Goal: Complete application form

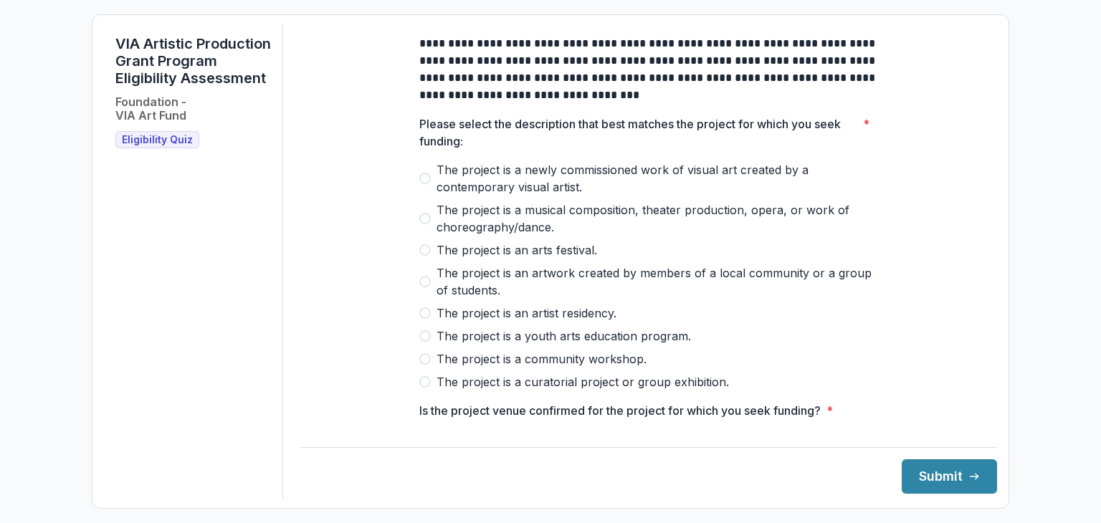
click at [426, 184] on span at bounding box center [425, 178] width 11 height 11
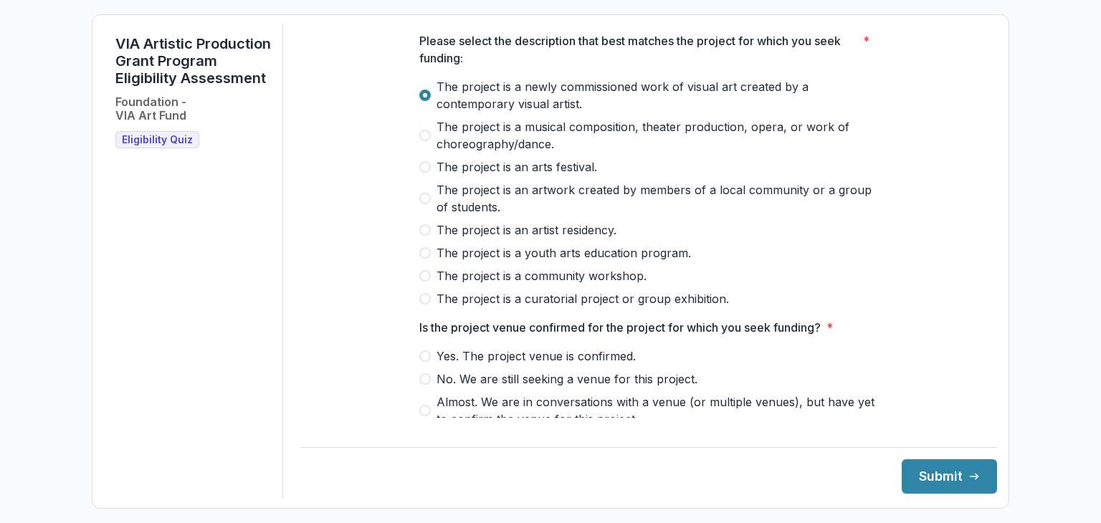
scroll to position [215, 0]
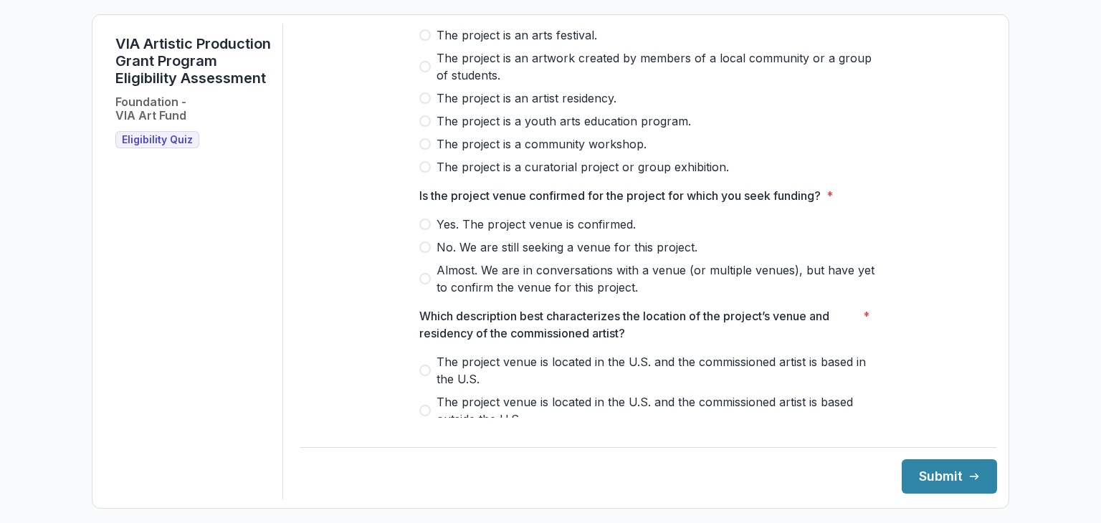
click at [426, 230] on span at bounding box center [425, 224] width 11 height 11
click at [430, 384] on label "The project venue is located in the U.S. and the commissioned artist is based i…" at bounding box center [649, 371] width 459 height 34
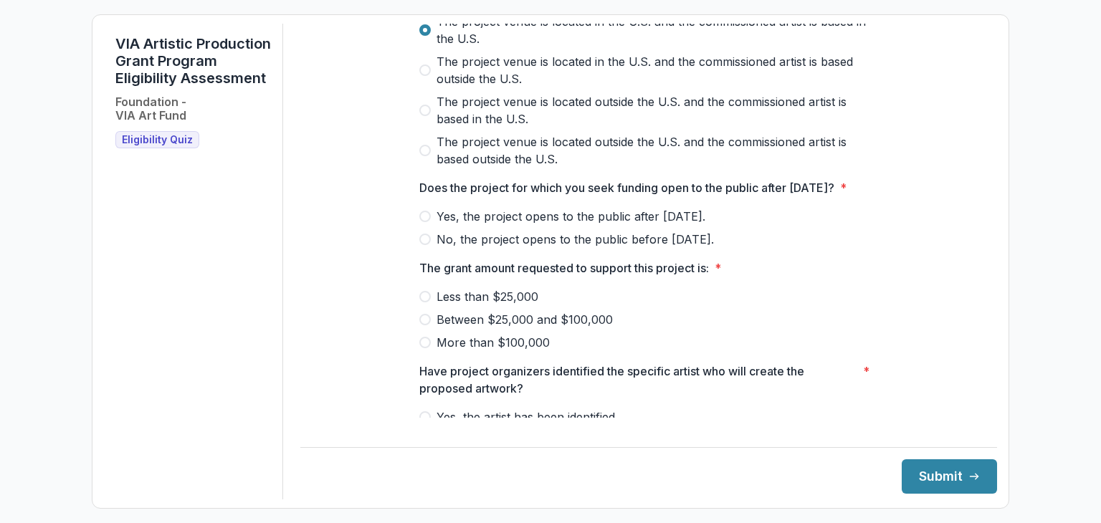
scroll to position [574, 0]
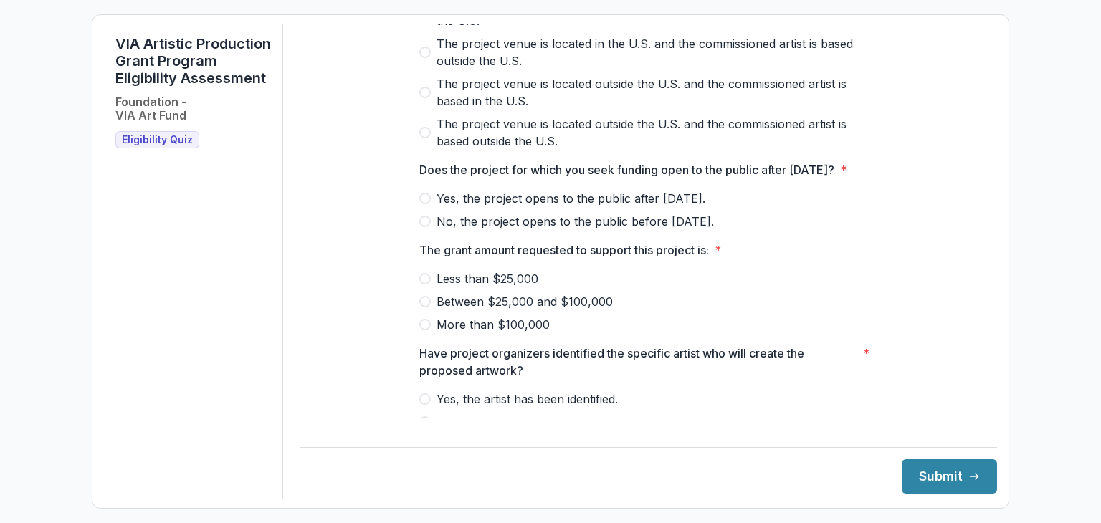
click at [422, 204] on span at bounding box center [425, 198] width 11 height 11
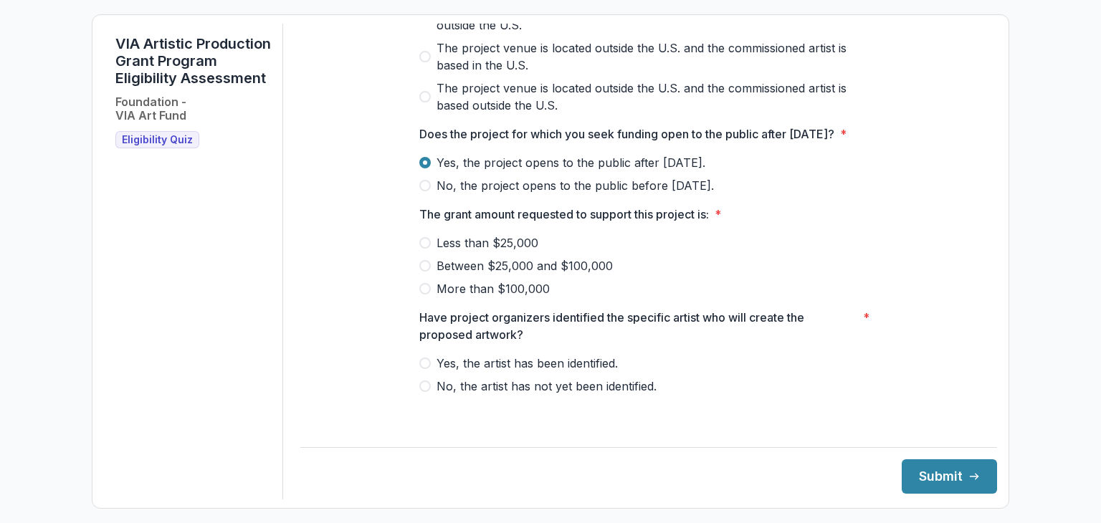
scroll to position [627, 0]
click at [422, 272] on span at bounding box center [425, 265] width 11 height 11
click at [425, 369] on span at bounding box center [425, 363] width 11 height 11
click at [935, 479] on button "Submit" at bounding box center [949, 477] width 95 height 34
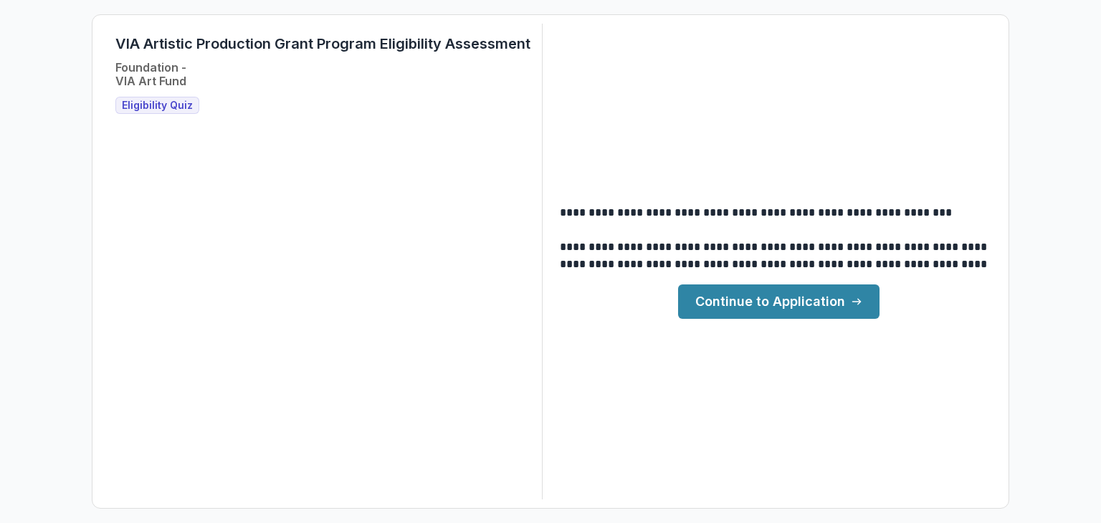
click at [791, 293] on link "Continue to Application" at bounding box center [779, 302] width 202 height 34
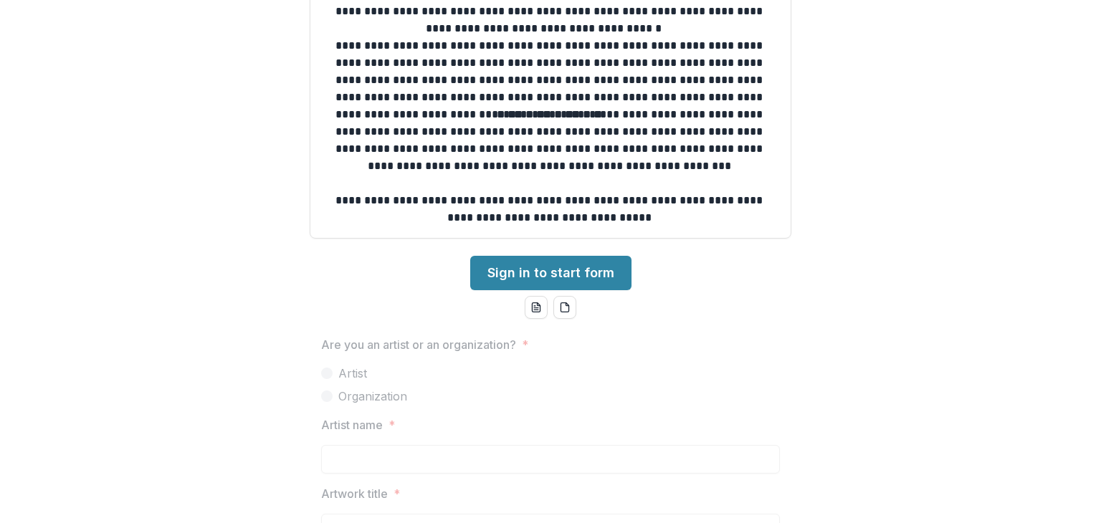
scroll to position [545, 0]
